Goal: Information Seeking & Learning: Learn about a topic

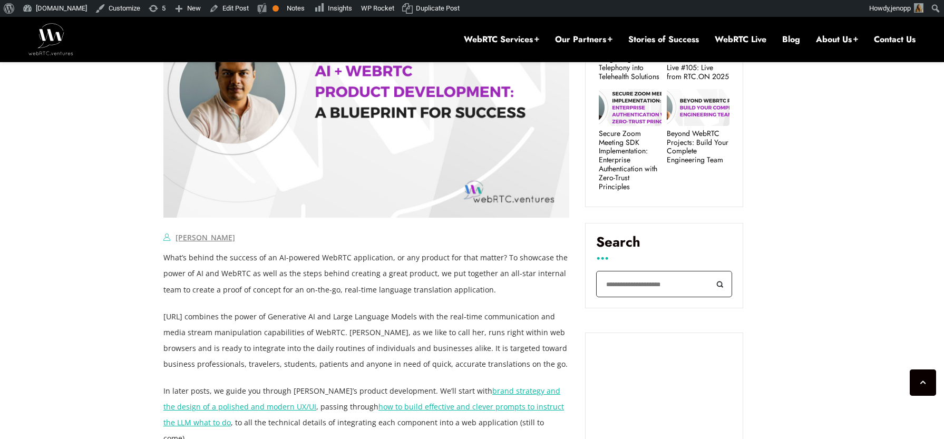
click at [678, 276] on input "Search" at bounding box center [664, 284] width 136 height 27
type input "**********"
click at [708, 271] on button "Search" at bounding box center [720, 284] width 24 height 27
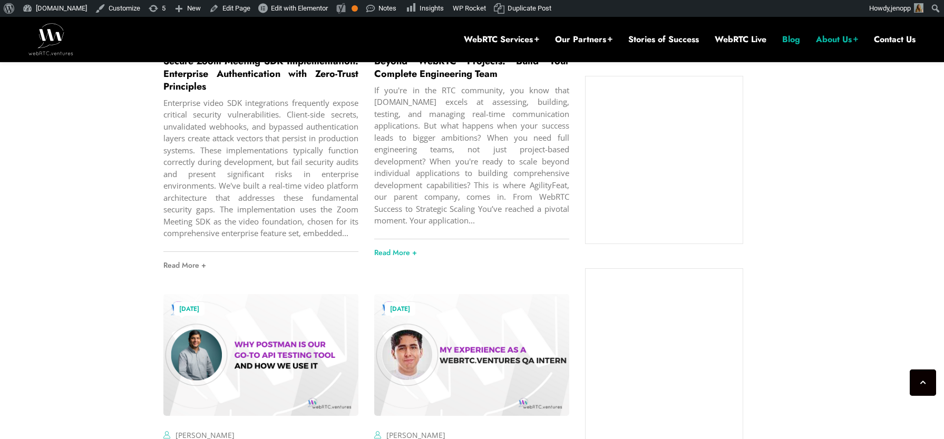
scroll to position [578, 0]
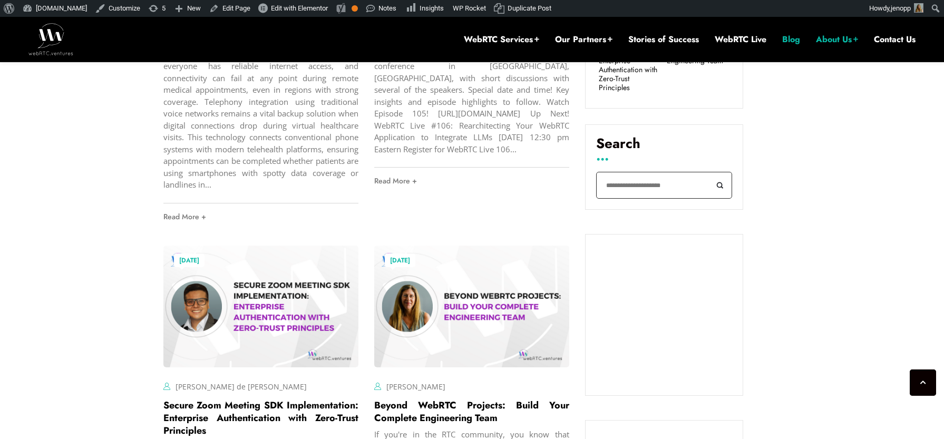
click at [626, 172] on input "Search" at bounding box center [664, 185] width 136 height 27
type input "******"
click at [708, 172] on button "Search" at bounding box center [720, 185] width 24 height 27
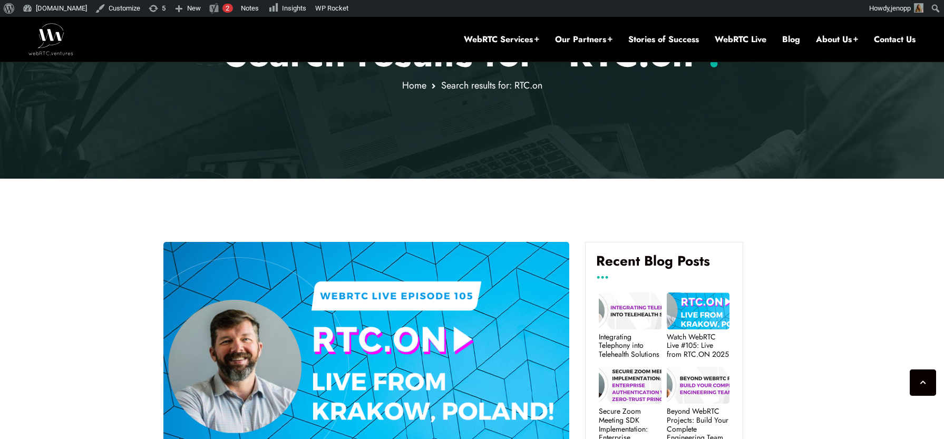
scroll to position [431, 0]
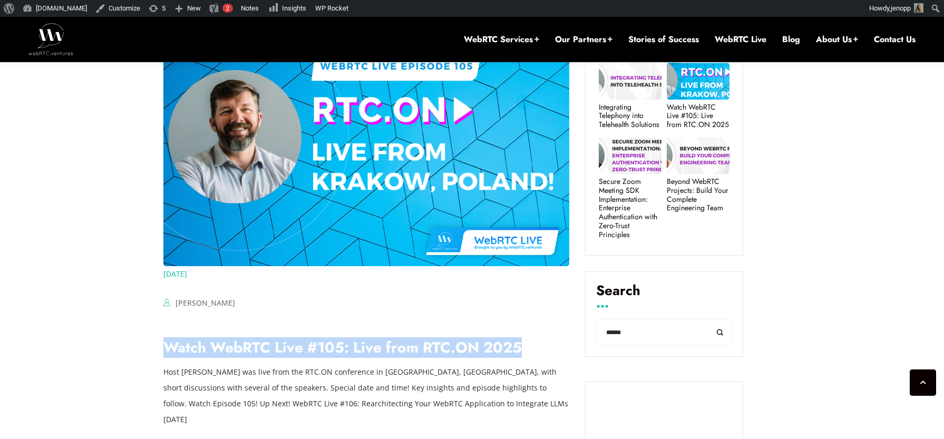
drag, startPoint x: 436, startPoint y: 355, endPoint x: 167, endPoint y: 354, distance: 268.7
click at [167, 354] on h2 "Watch WebRTC Live #105: Live from RTC.ON 2025" at bounding box center [366, 347] width 406 height 21
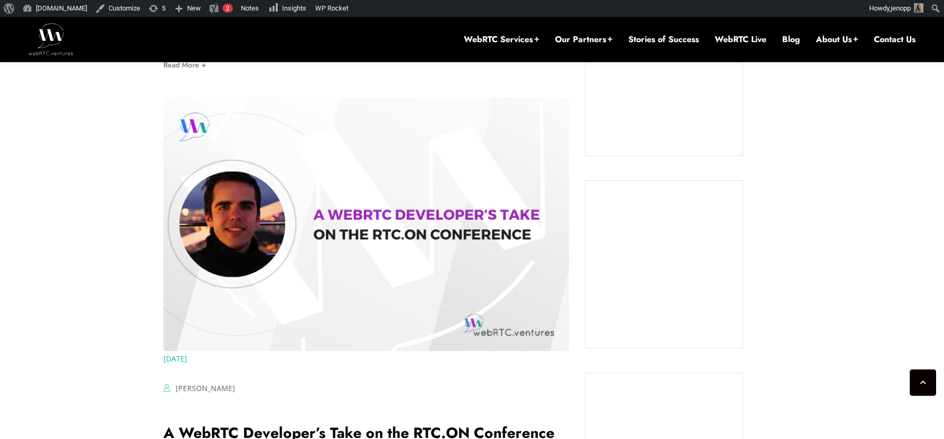
scroll to position [901, 0]
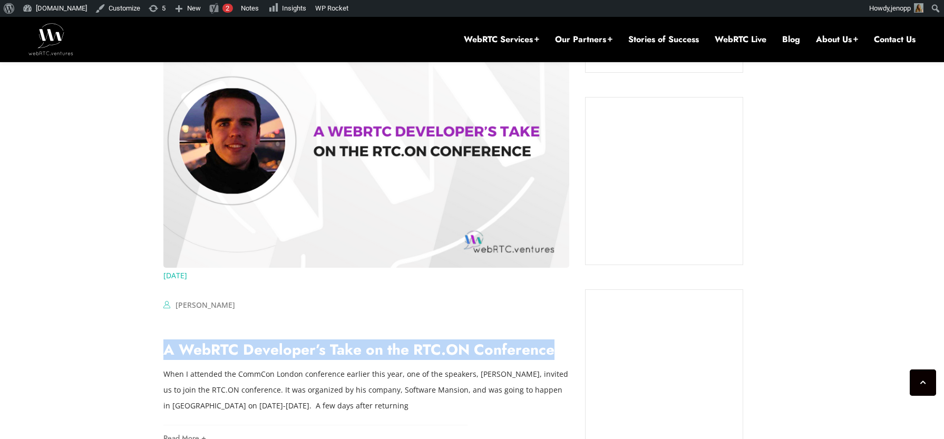
drag, startPoint x: 452, startPoint y: 339, endPoint x: 130, endPoint y: 339, distance: 321.4
click at [217, 339] on link "A WebRTC Developer’s Take on the RTC.ON Conference" at bounding box center [358, 350] width 391 height 22
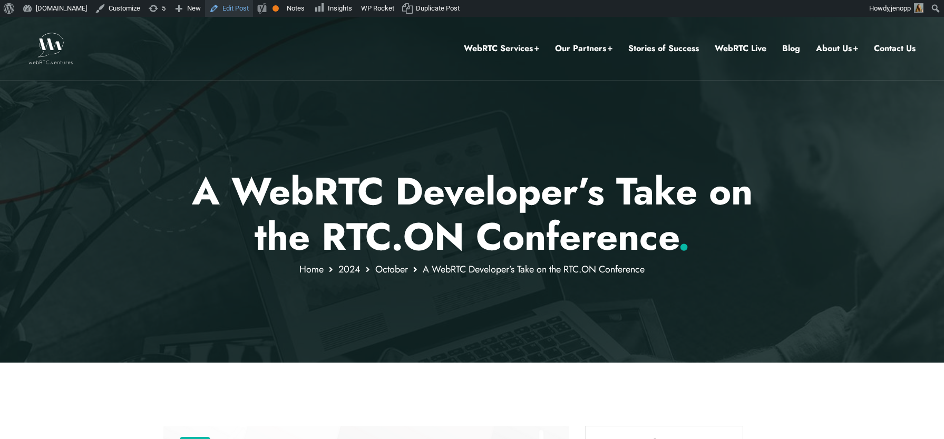
click at [248, 7] on link "Edit Post" at bounding box center [229, 8] width 48 height 17
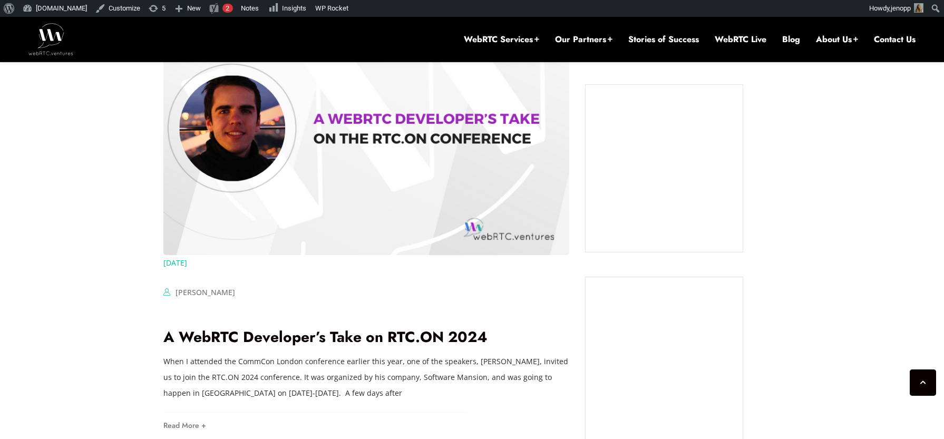
scroll to position [926, 0]
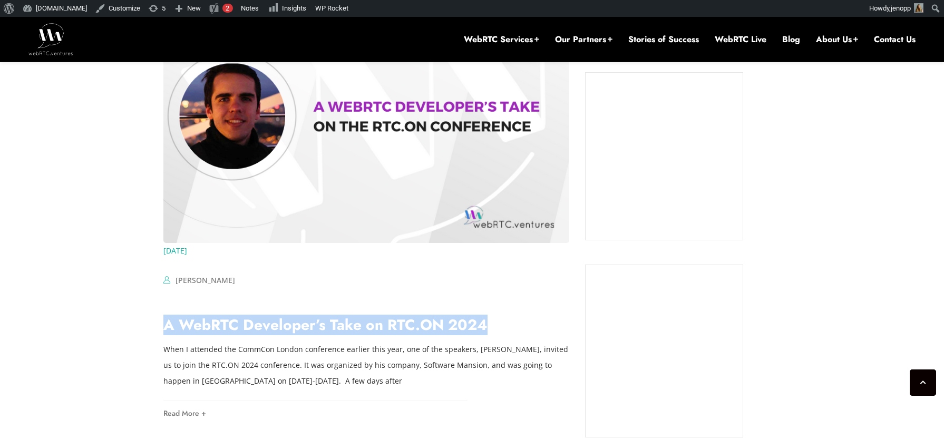
drag, startPoint x: 395, startPoint y: 320, endPoint x: 165, endPoint y: 309, distance: 230.0
click at [165, 315] on h2 "A WebRTC Developer’s Take on RTC.ON 2024" at bounding box center [366, 325] width 406 height 21
copy link "A WebRTC Developer’s Take on RTC.ON 2024"
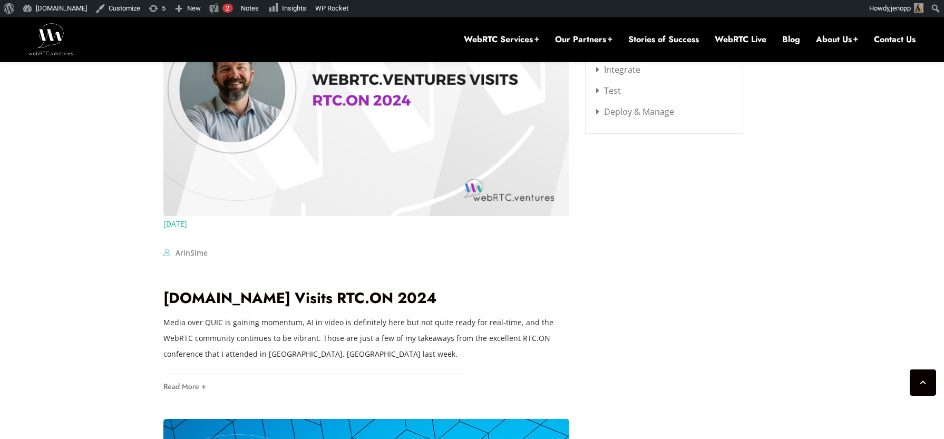
scroll to position [1410, 0]
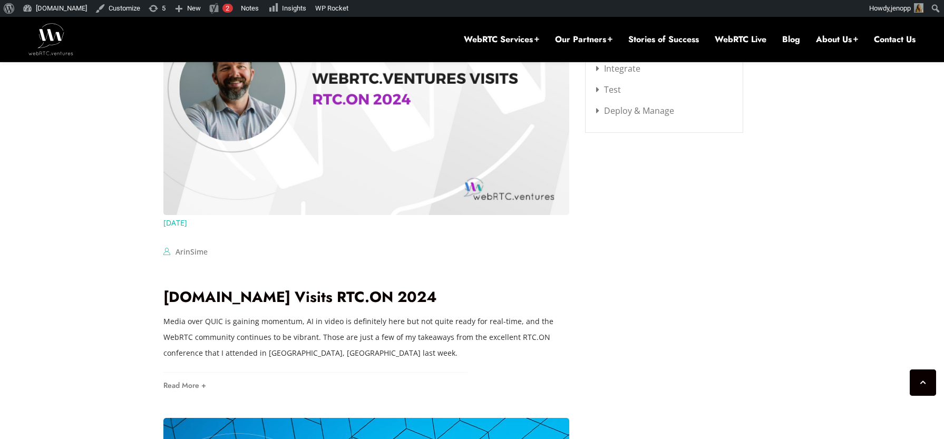
drag, startPoint x: 258, startPoint y: 280, endPoint x: 144, endPoint y: 283, distance: 113.9
copy link "WebRTC.ventures Visits RTC.ON 2024"
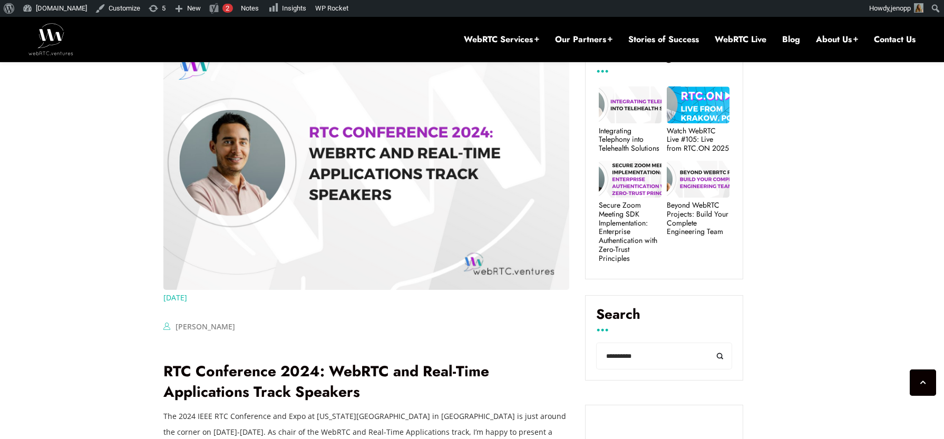
scroll to position [458, 0]
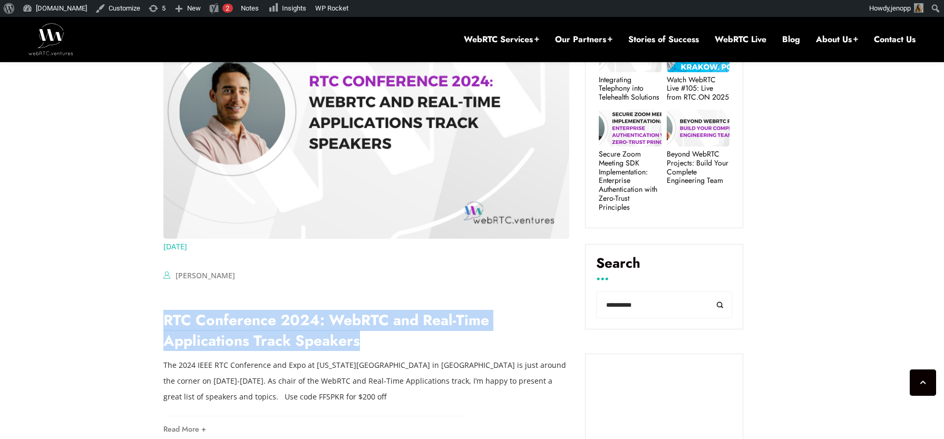
drag, startPoint x: 250, startPoint y: 343, endPoint x: 161, endPoint y: 322, distance: 91.9
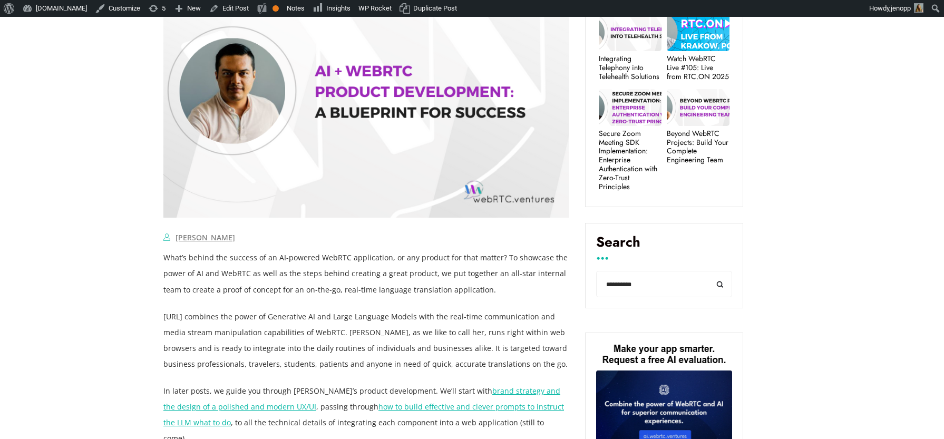
scroll to position [570, 0]
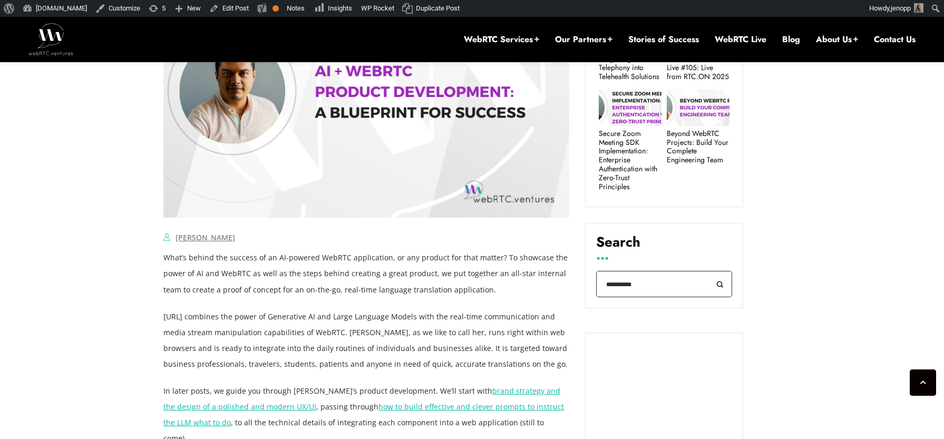
drag, startPoint x: 671, startPoint y: 270, endPoint x: 586, endPoint y: 271, distance: 85.4
click at [586, 271] on div "**********" at bounding box center [664, 265] width 158 height 85
paste input "search"
type input "***"
click at [708, 271] on button "Search" at bounding box center [720, 284] width 24 height 27
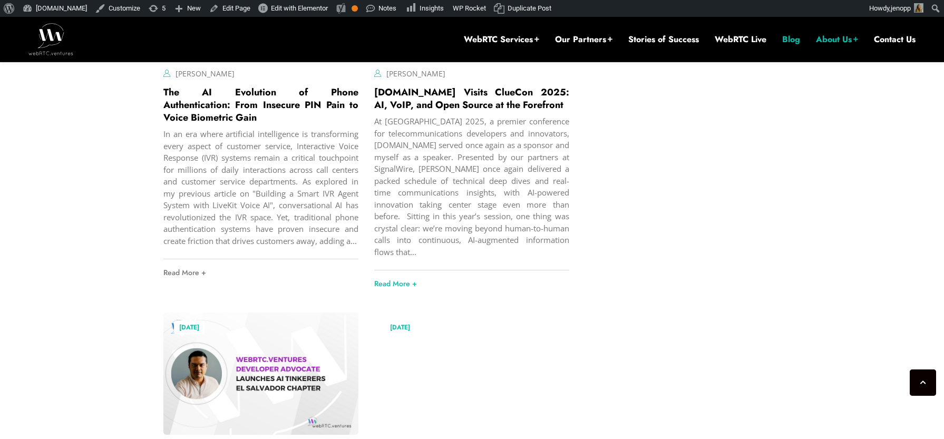
scroll to position [2418, 0]
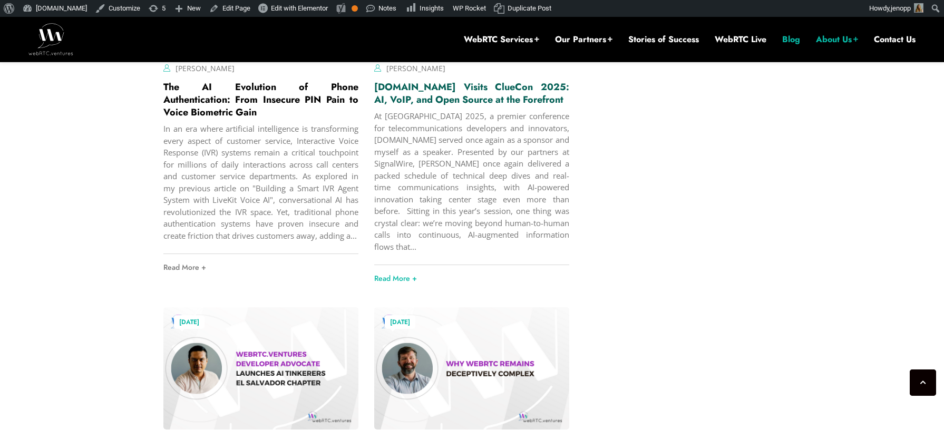
drag, startPoint x: 498, startPoint y: 106, endPoint x: 375, endPoint y: 91, distance: 123.7
click at [375, 91] on h2 "WebRTC.ventures Visits ClueCon 2025: AI, VoIP, and Open Source at the Forefront" at bounding box center [471, 93] width 195 height 25
copy link "WebRTC.ventures Visits ClueCon 2025: AI, VoIP, and Open Source at the Forefront"
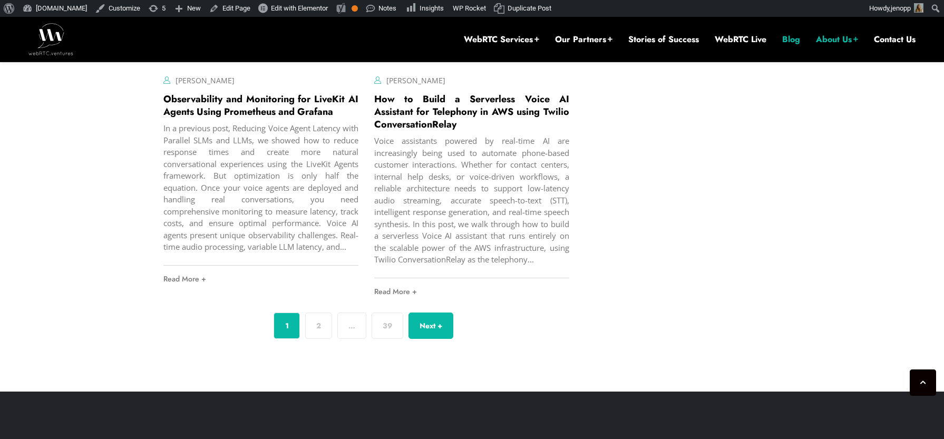
scroll to position [4074, 0]
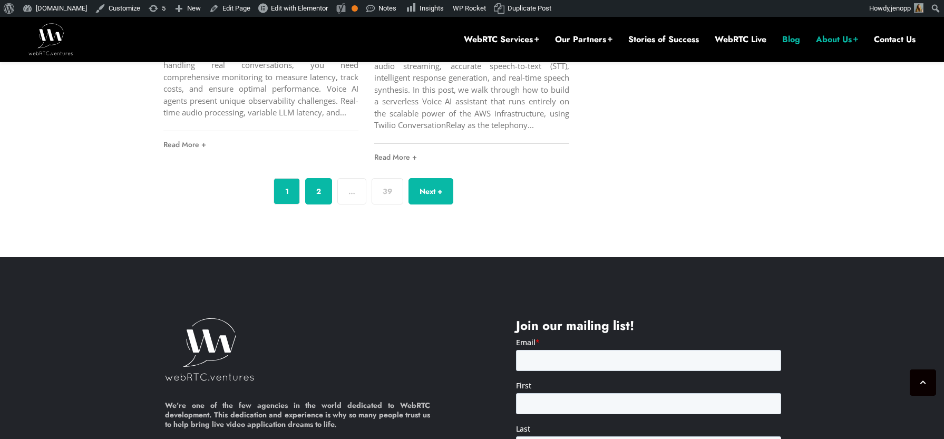
click at [311, 192] on link "2" at bounding box center [318, 191] width 27 height 26
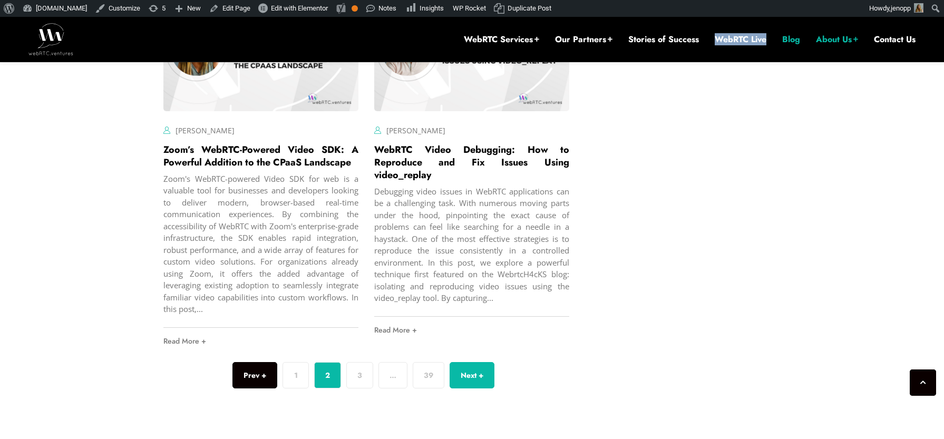
scroll to position [4128, 0]
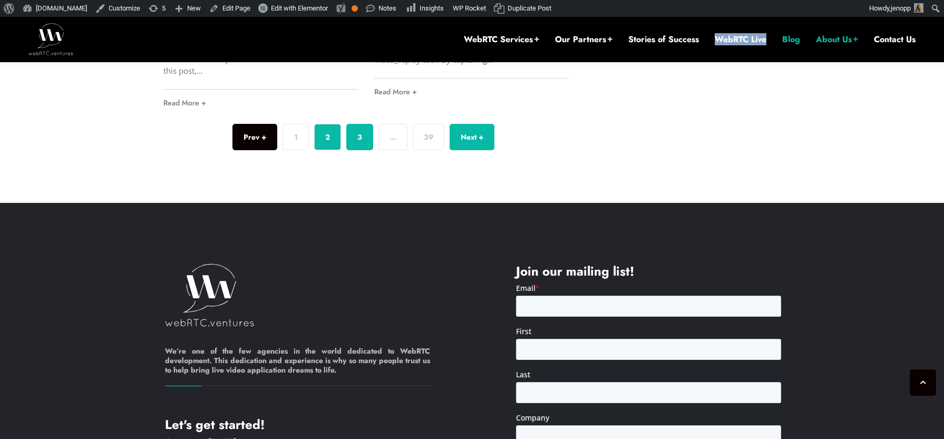
click at [360, 150] on link "3" at bounding box center [359, 137] width 27 height 26
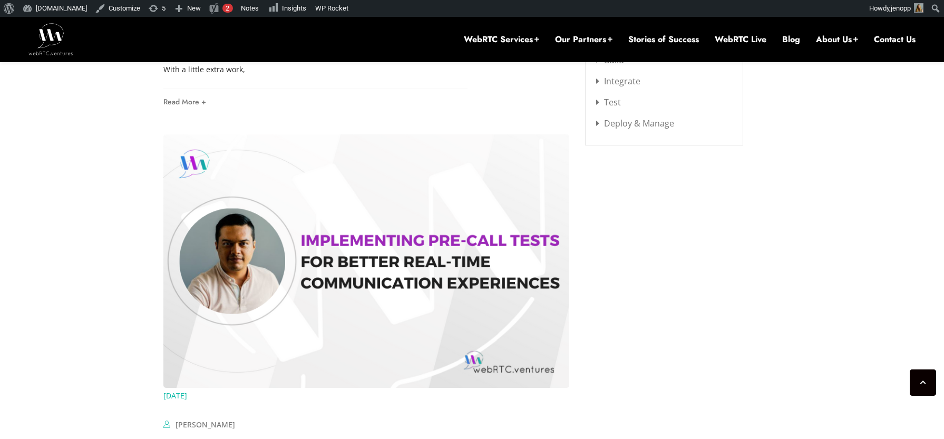
scroll to position [1516, 0]
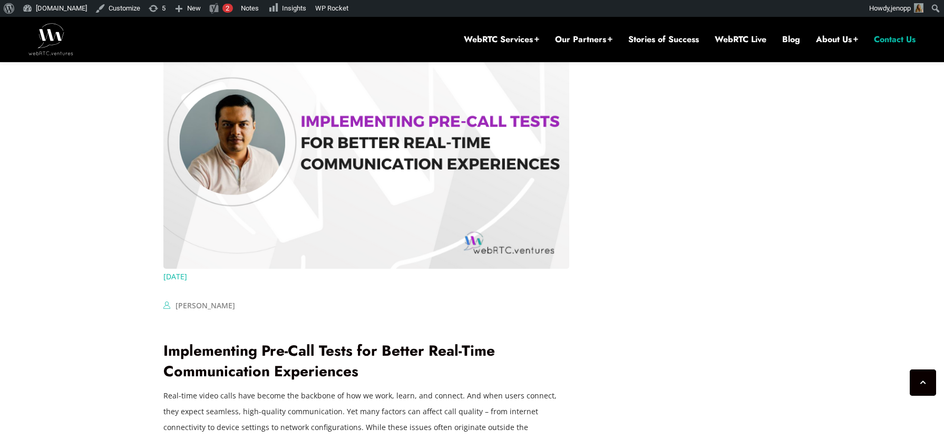
click at [881, 37] on link "Contact Us" at bounding box center [895, 40] width 42 height 12
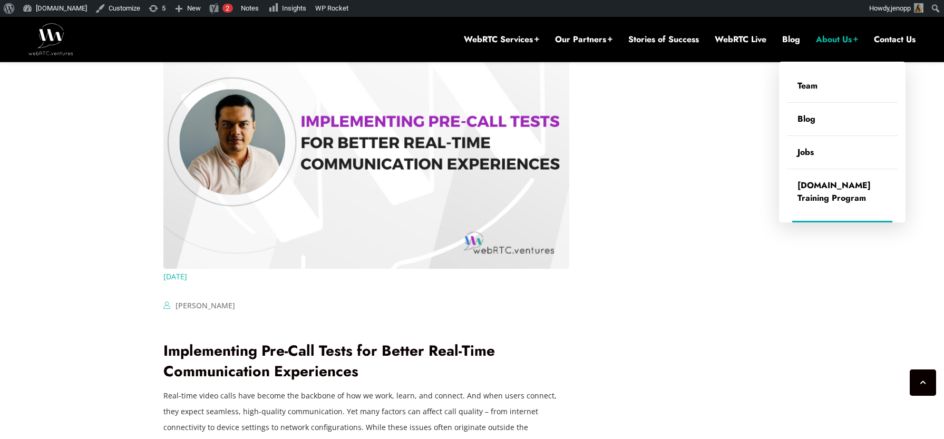
click at [830, 39] on link "About Us" at bounding box center [837, 40] width 42 height 12
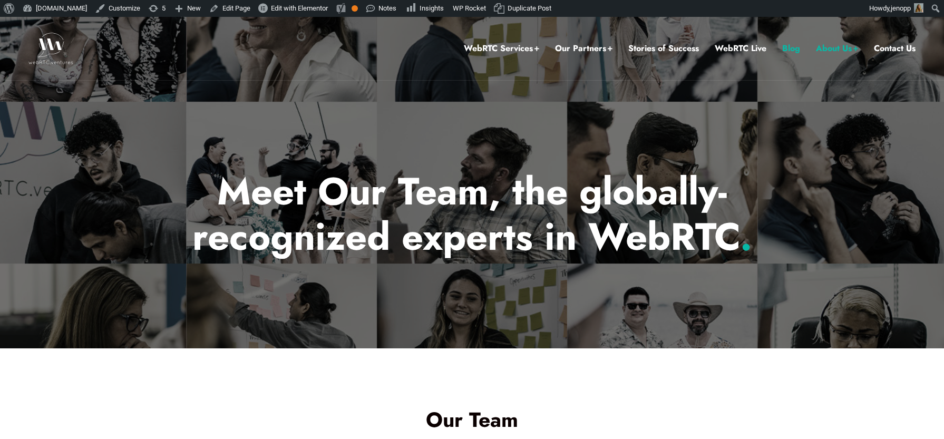
click at [790, 55] on link "Blog" at bounding box center [791, 49] width 18 height 14
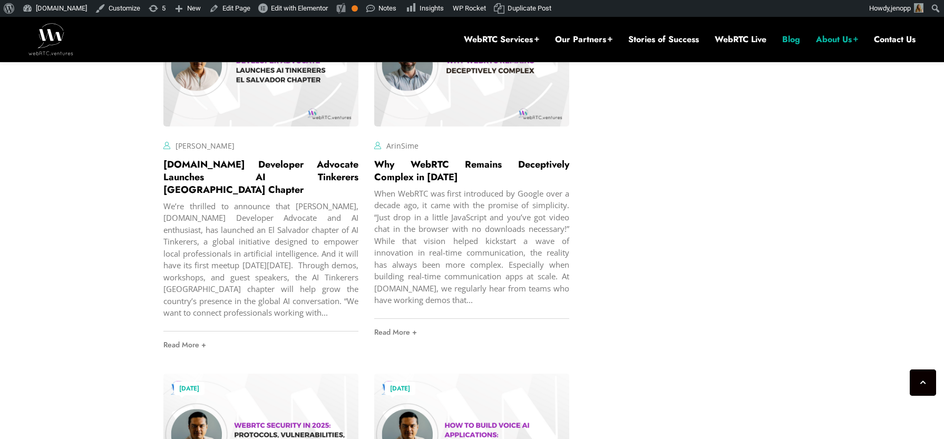
scroll to position [2722, 0]
click at [798, 43] on link "Blog" at bounding box center [791, 40] width 18 height 12
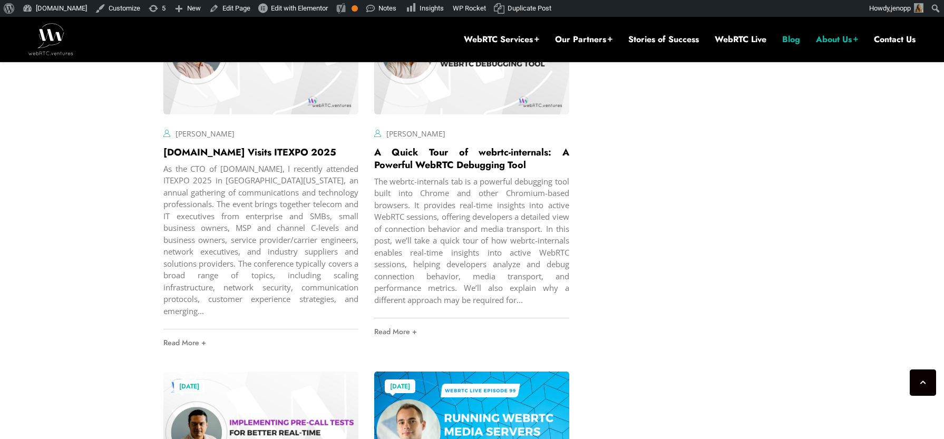
scroll to position [2733, 0]
drag, startPoint x: 345, startPoint y: 167, endPoint x: 156, endPoint y: 170, distance: 189.2
click at [156, 170] on div "March 4, 2025 Alberto Gonzalez Comments Off on WebRTC.ventures Visits ITEXPO 20…" at bounding box center [260, 174] width 211 height 379
copy link "WebRTC.ventures Visits ITEXPO 2025"
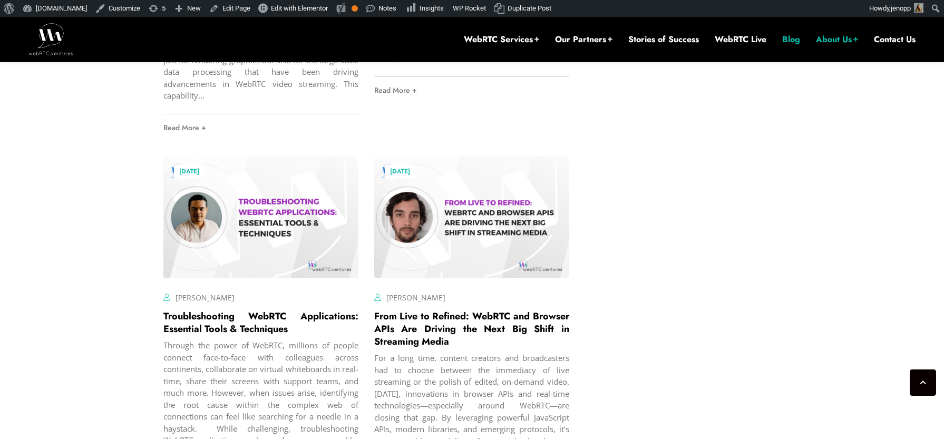
scroll to position [4079, 0]
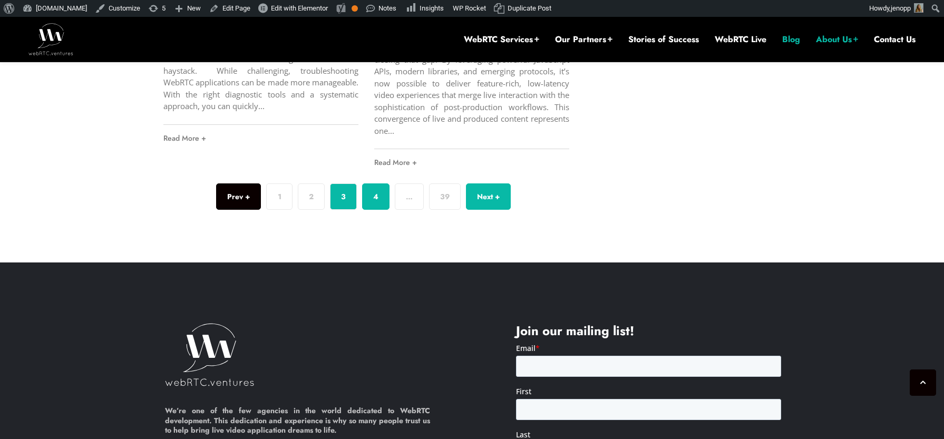
click at [380, 199] on link "4" at bounding box center [375, 196] width 27 height 26
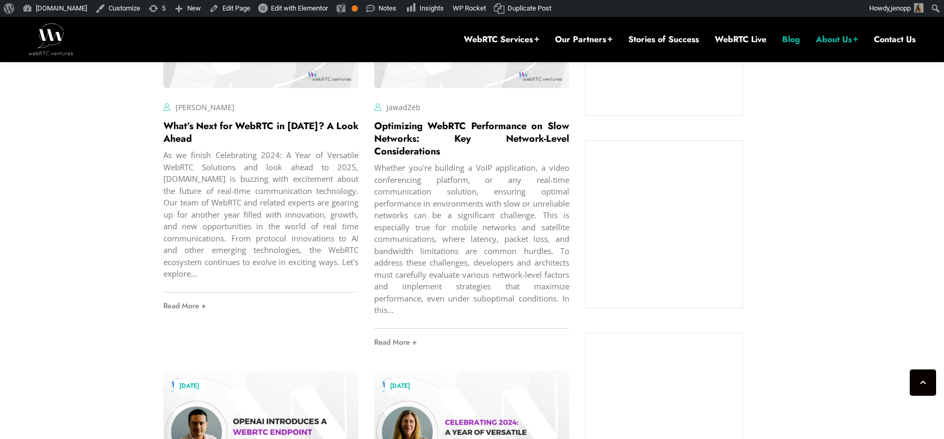
scroll to position [859, 0]
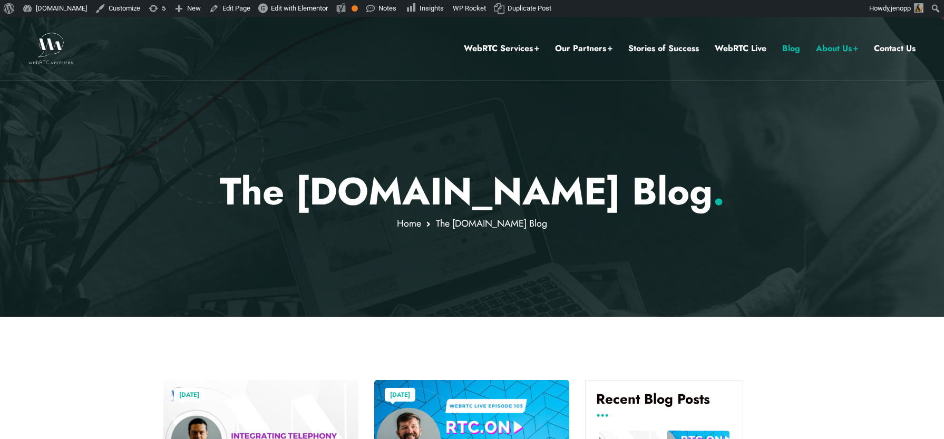
click at [792, 50] on link "Blog" at bounding box center [791, 49] width 18 height 14
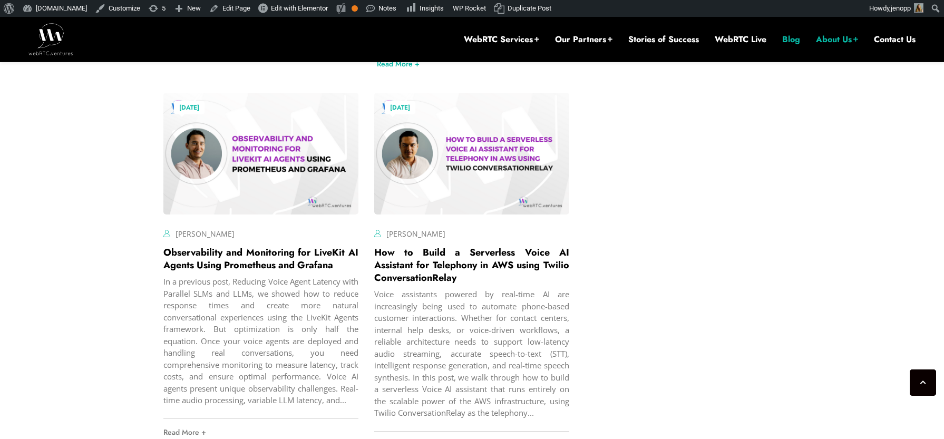
scroll to position [3920, 0]
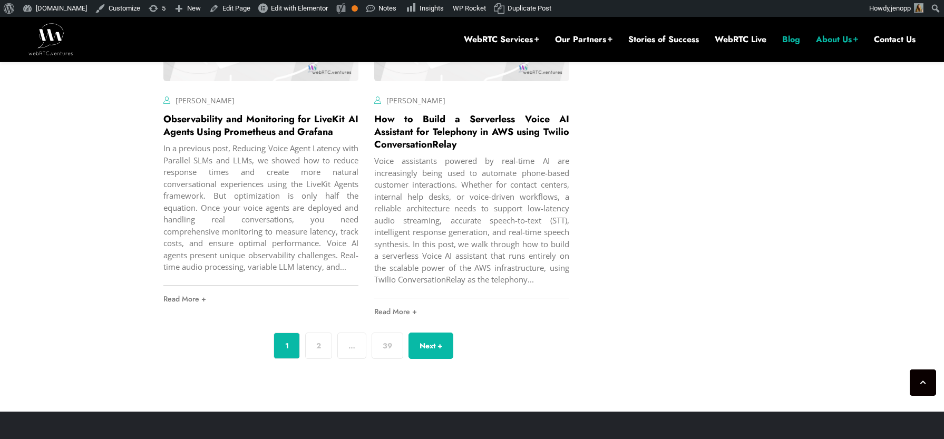
drag, startPoint x: 320, startPoint y: 346, endPoint x: 364, endPoint y: 308, distance: 57.9
click at [320, 346] on link "2" at bounding box center [318, 345] width 27 height 26
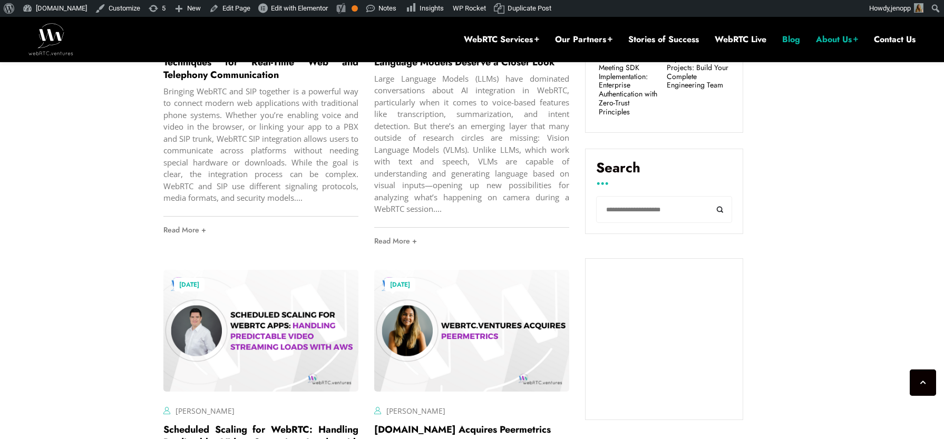
scroll to position [556, 0]
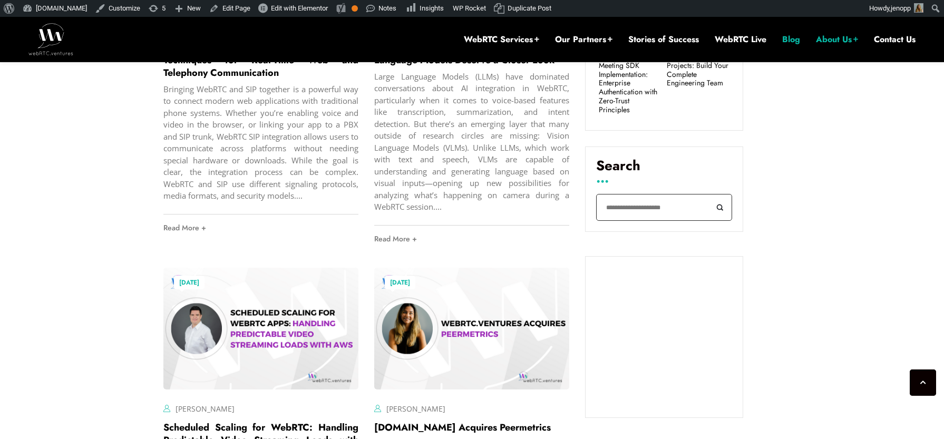
click at [616, 202] on input "Search" at bounding box center [664, 207] width 136 height 27
type input "**"
click at [708, 194] on button "Search" at bounding box center [720, 207] width 24 height 27
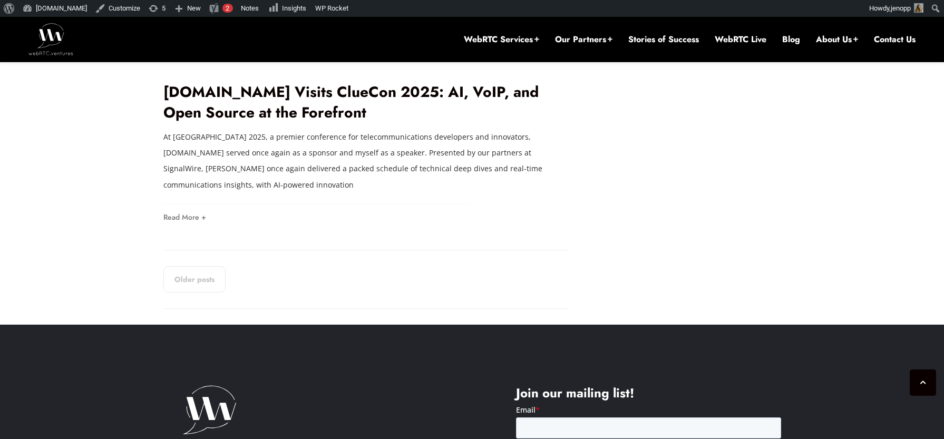
scroll to position [2135, 0]
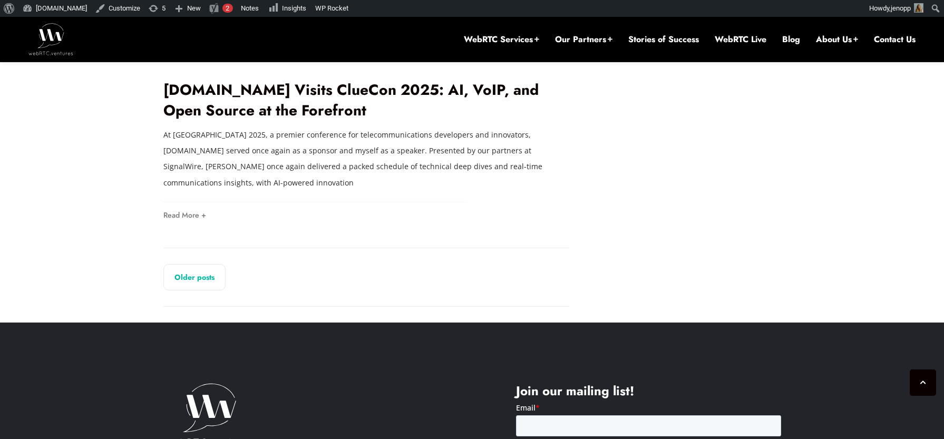
click at [191, 265] on link "Older posts" at bounding box center [194, 277] width 62 height 26
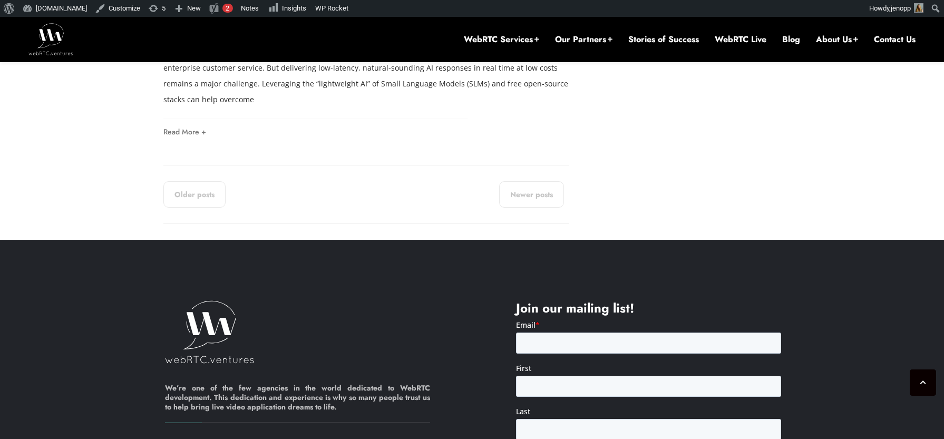
scroll to position [2197, 0]
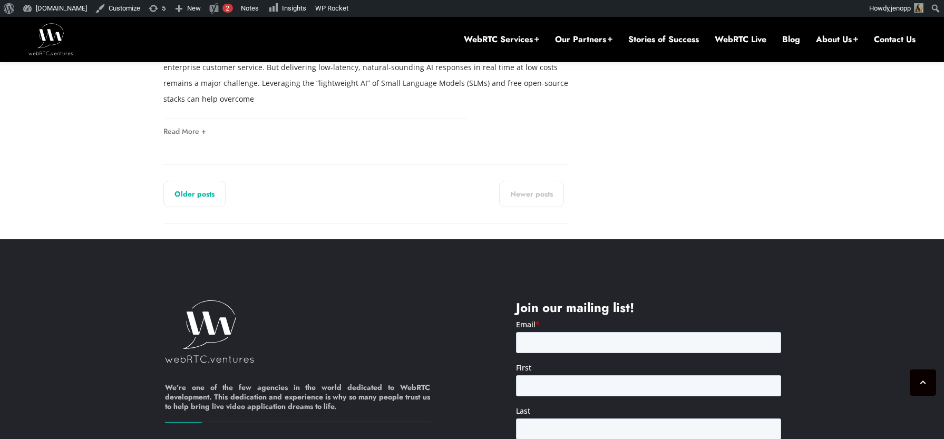
click at [193, 195] on link "Older posts" at bounding box center [194, 194] width 62 height 26
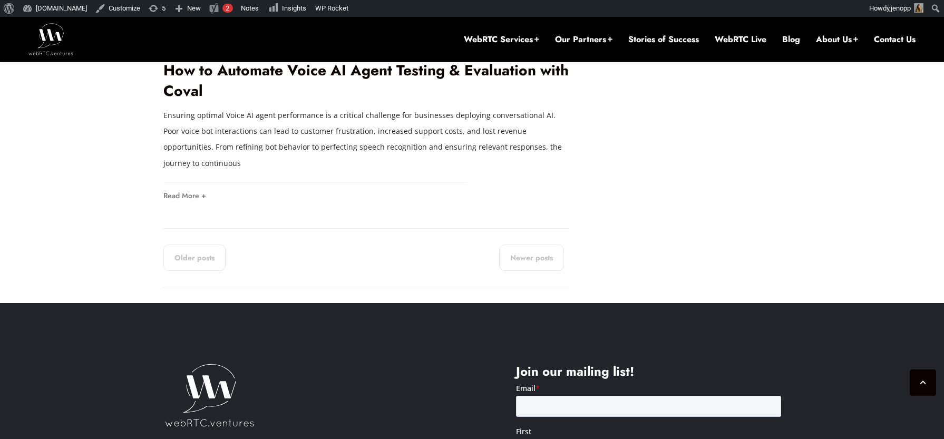
scroll to position [2203, 0]
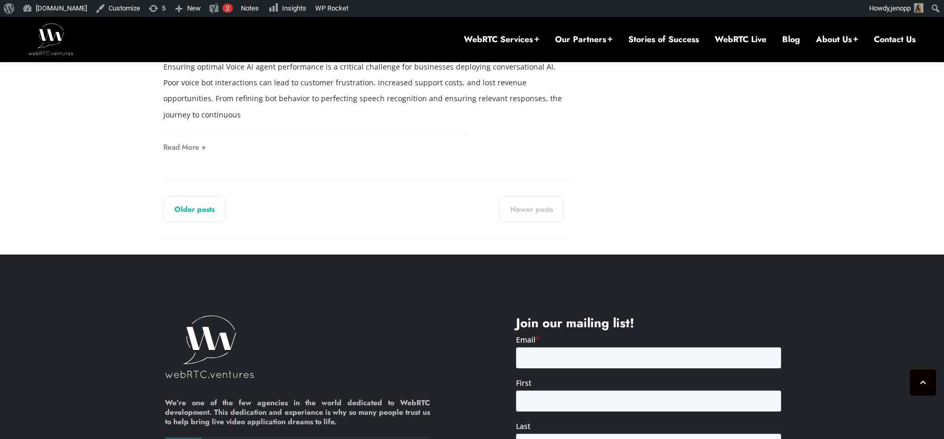
drag, startPoint x: 187, startPoint y: 199, endPoint x: 252, endPoint y: 194, distance: 65.5
click at [187, 200] on link "Older posts" at bounding box center [194, 209] width 62 height 26
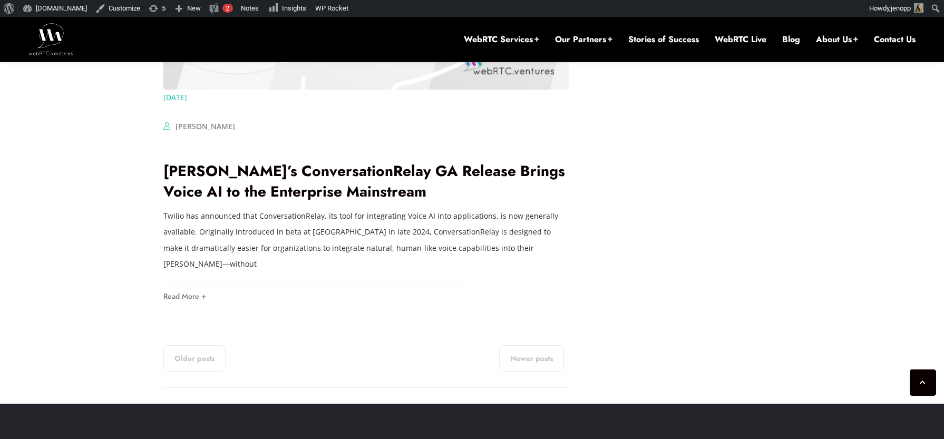
scroll to position [2079, 0]
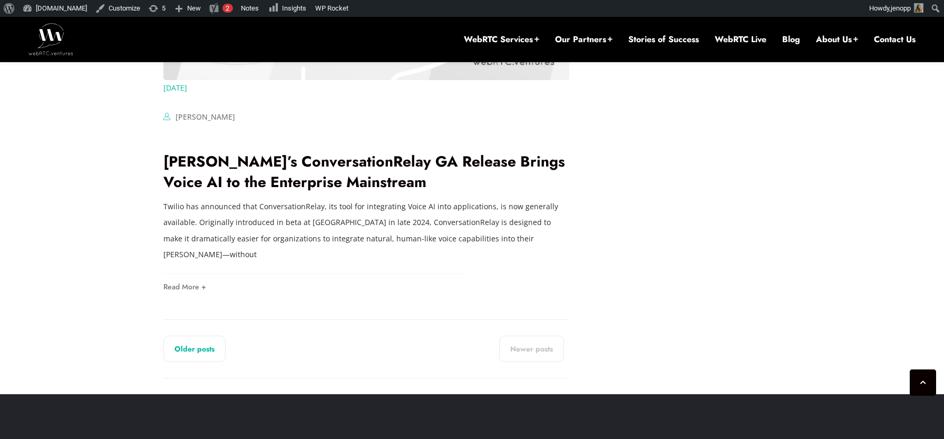
click at [185, 354] on link "Older posts" at bounding box center [194, 349] width 62 height 26
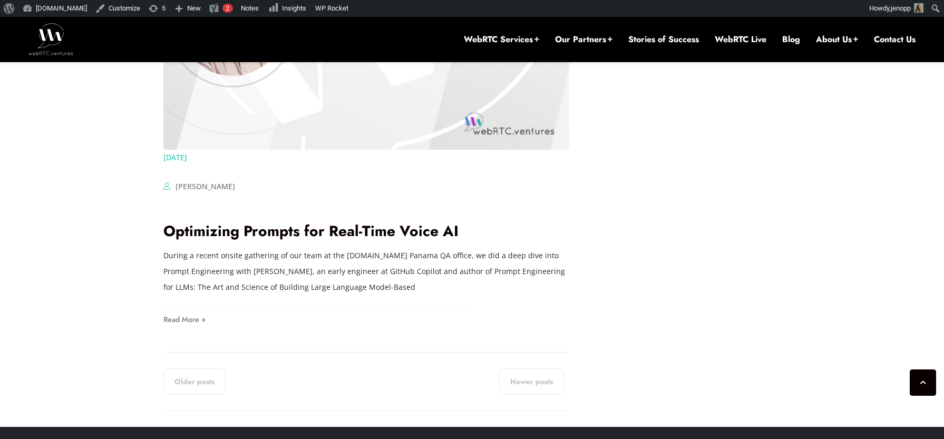
scroll to position [2258, 0]
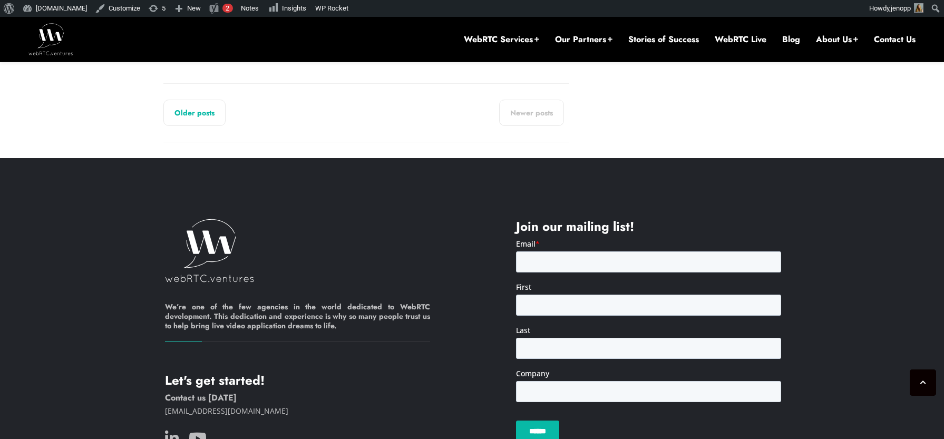
click at [171, 100] on link "Older posts" at bounding box center [194, 113] width 62 height 26
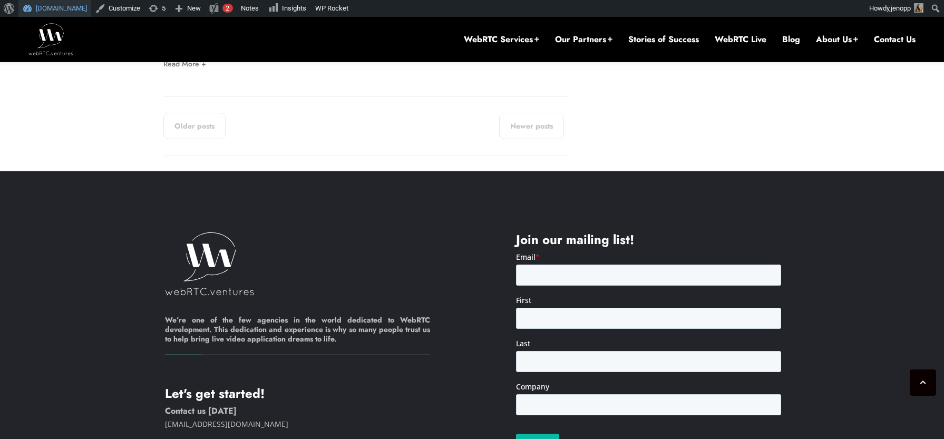
scroll to position [2214, 0]
